Goal: Go to known website: Go to known website

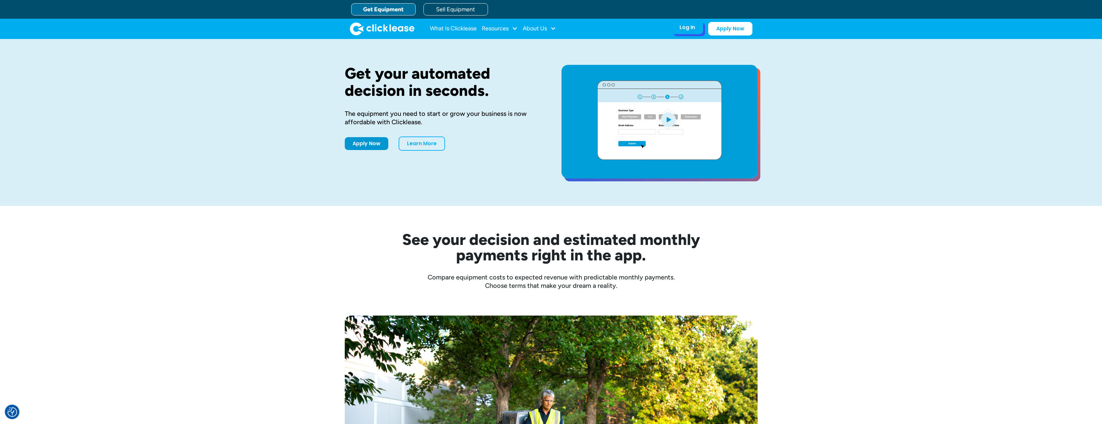
click at [677, 24] on div "Log In Account login I use Clicklease to get my equipment Partner Portal I offe…" at bounding box center [688, 28] width 32 height 14
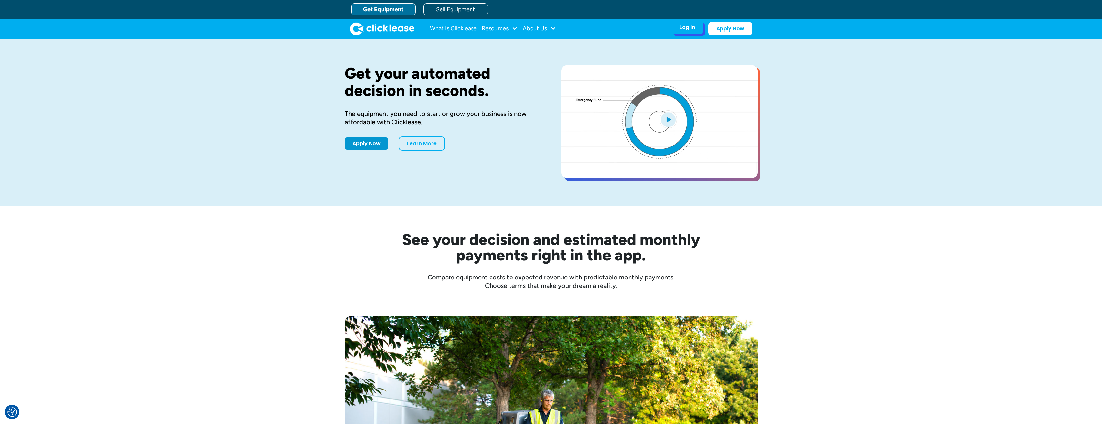
click at [686, 26] on div "Log In" at bounding box center [687, 27] width 15 height 6
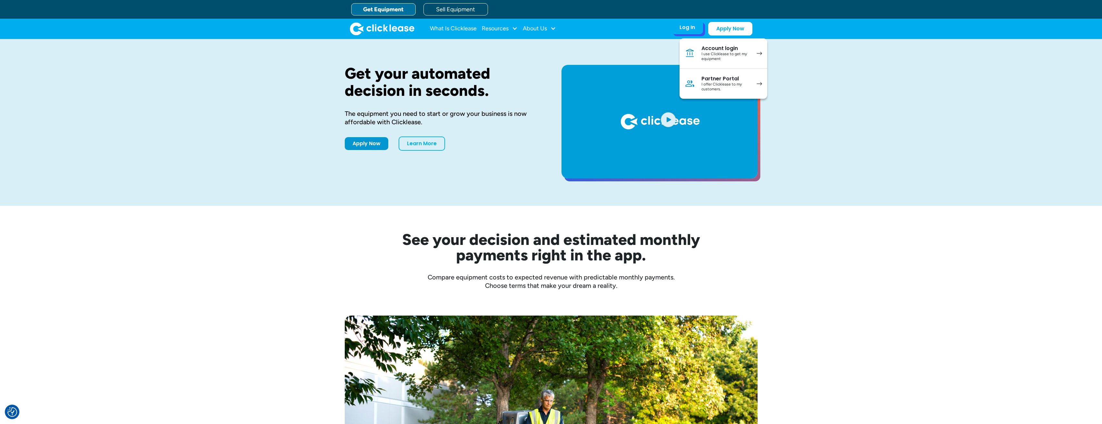
click at [712, 81] on div "Partner Portal" at bounding box center [726, 78] width 49 height 6
